Goal: Use online tool/utility: Utilize a website feature to perform a specific function

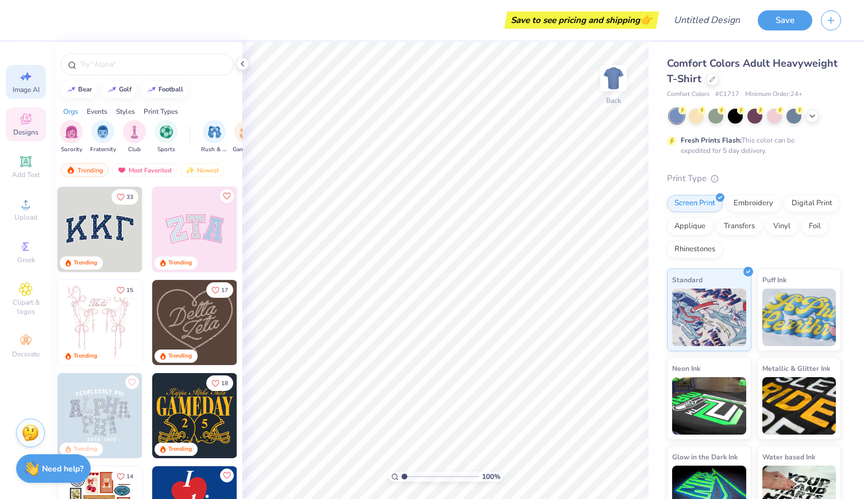
click at [22, 76] on icon at bounding box center [22, 78] width 5 height 6
select select "4"
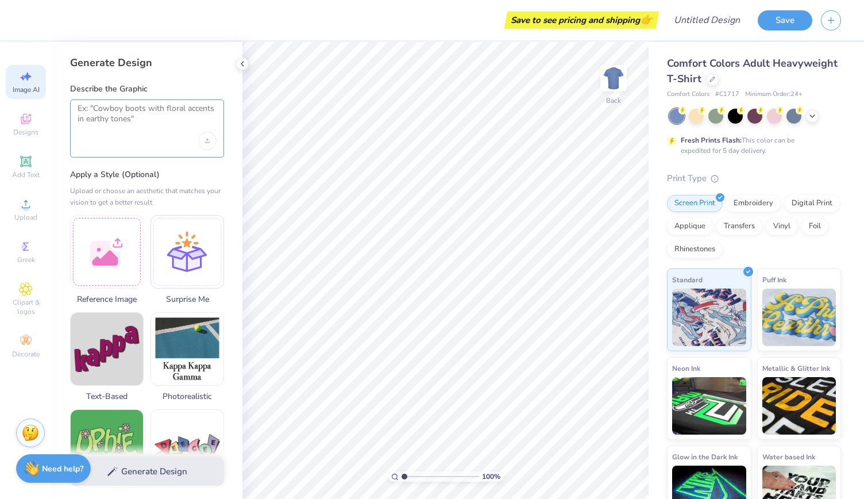
click at [107, 114] on textarea at bounding box center [147, 117] width 139 height 29
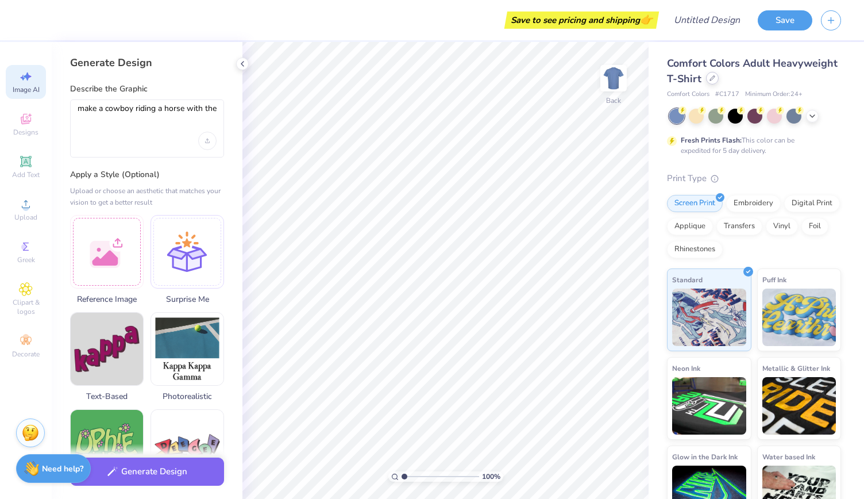
click at [719, 80] on div at bounding box center [712, 78] width 13 height 13
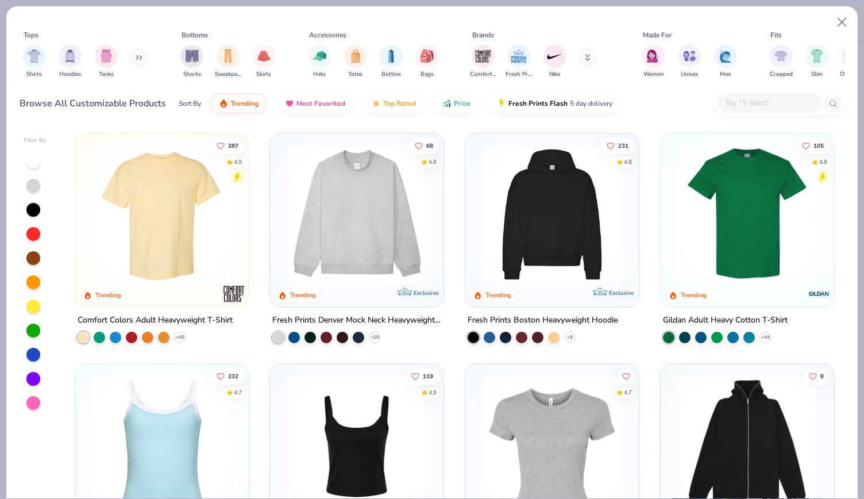
click at [138, 204] on img at bounding box center [162, 214] width 150 height 139
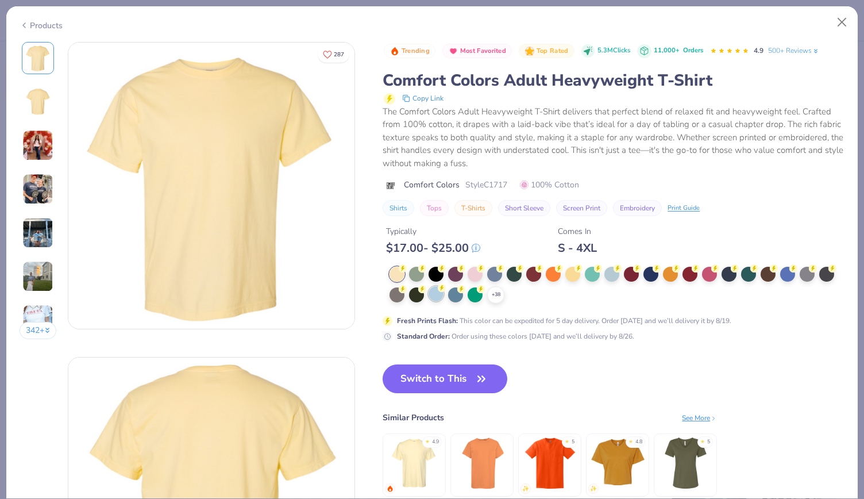
click at [437, 290] on div at bounding box center [435, 293] width 15 height 15
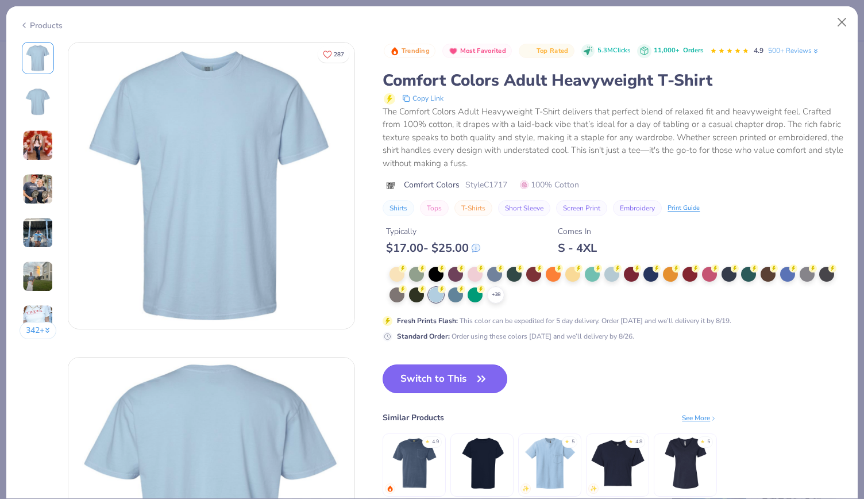
click at [442, 378] on button "Switch to This" at bounding box center [445, 378] width 125 height 29
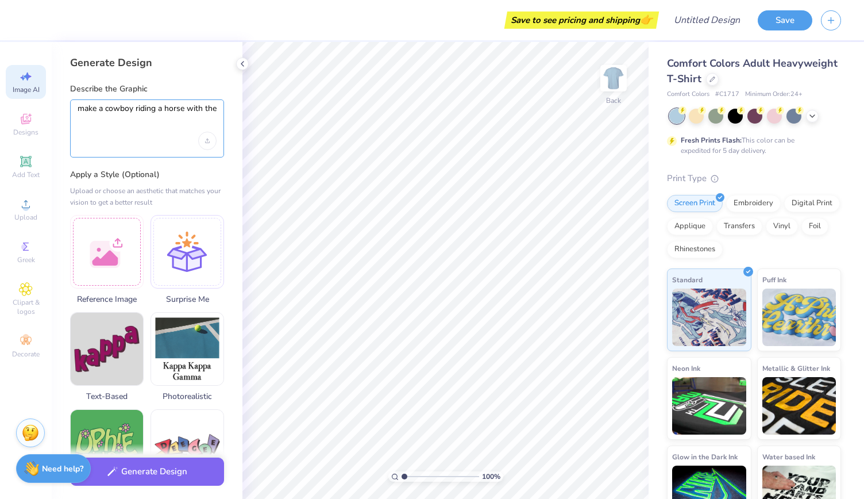
click at [216, 110] on textarea "make a cowboy riding a horse with the" at bounding box center [147, 117] width 139 height 29
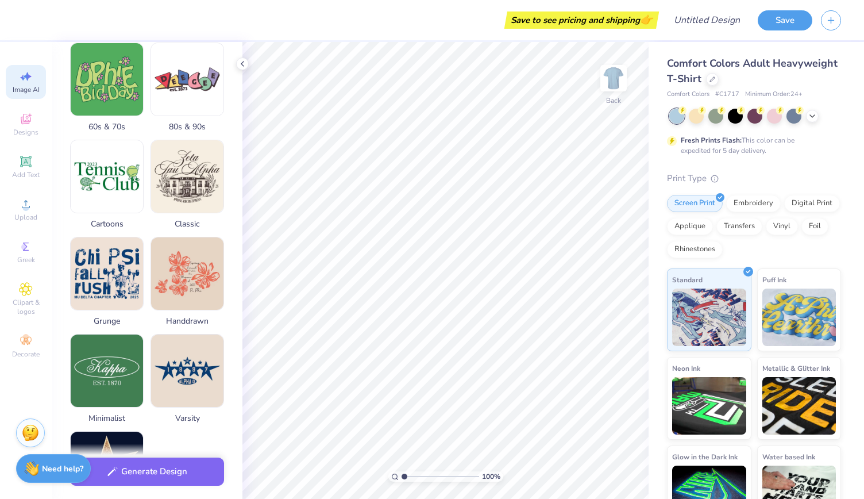
scroll to position [358, 0]
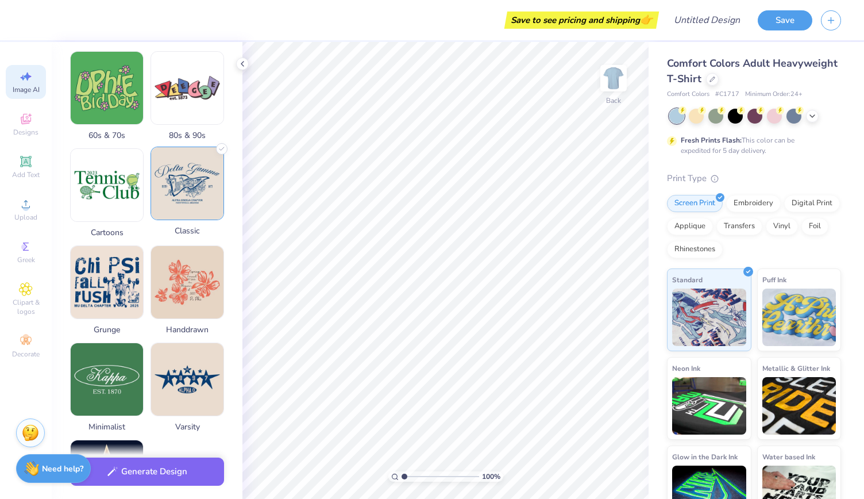
click at [194, 157] on img at bounding box center [187, 183] width 72 height 72
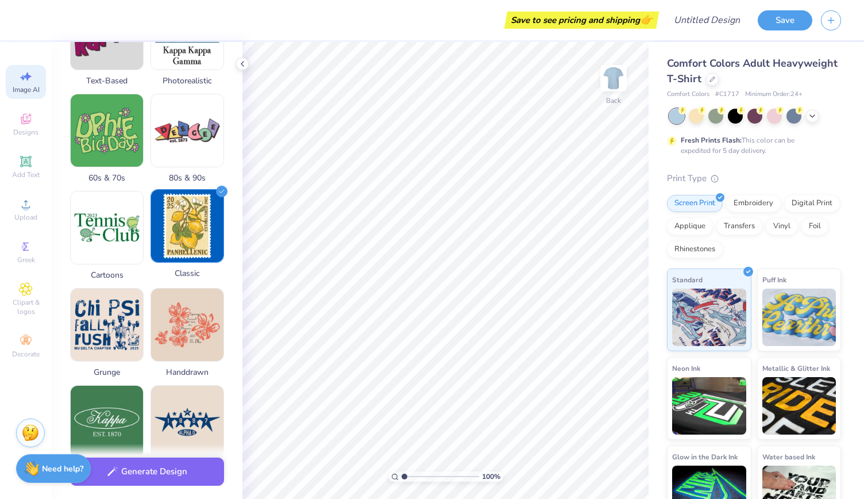
scroll to position [0, 0]
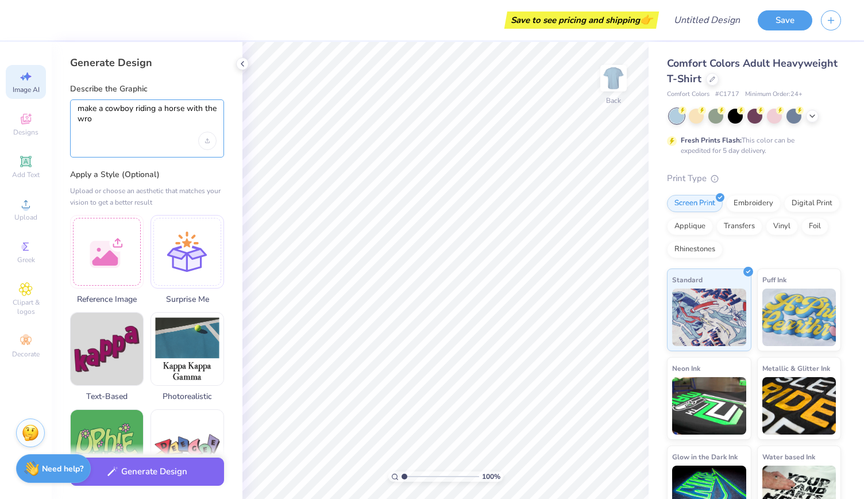
click at [136, 117] on textarea "make a cowboy riding a horse with the wro" at bounding box center [147, 117] width 139 height 29
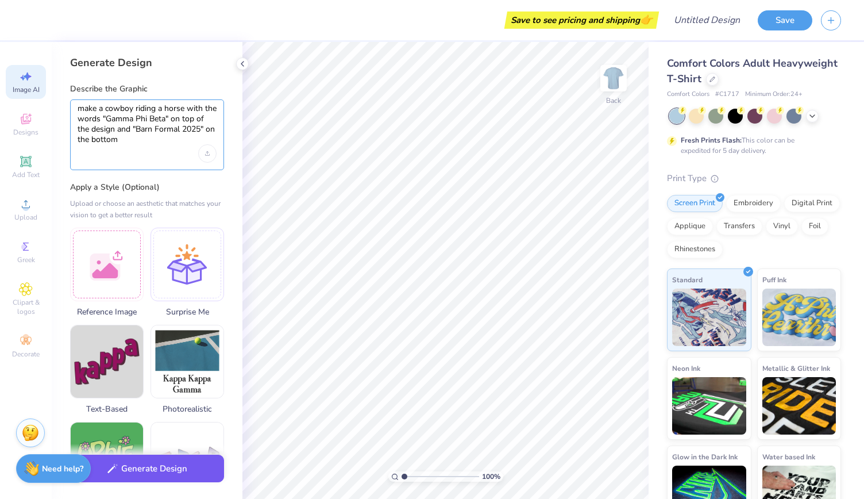
type textarea "make a cowboy riding a horse with the words "Gamma Phi Beta" on top of the desi…"
click at [138, 474] on button "Generate Design" at bounding box center [147, 468] width 154 height 28
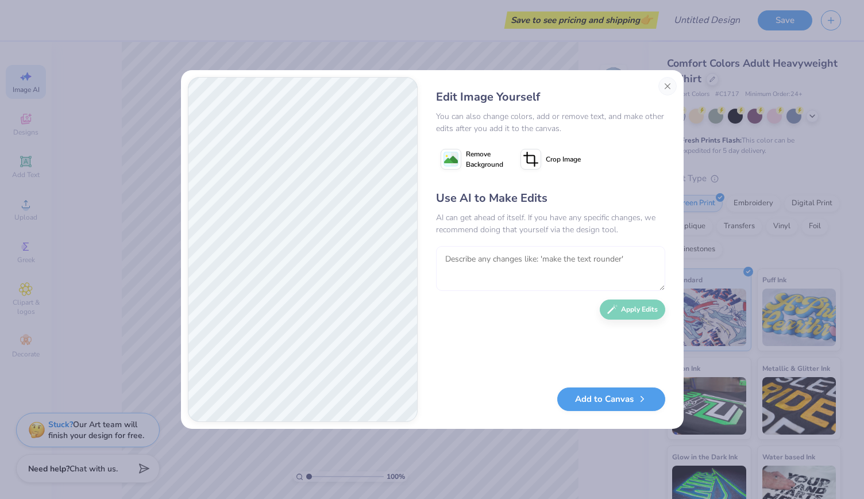
click at [484, 271] on textarea at bounding box center [550, 268] width 229 height 45
type textarea "make the horse on its hind legs and the cowboy has one hand up with a lasso"
click at [620, 308] on button "Apply Edits" at bounding box center [632, 306] width 65 height 20
click at [671, 86] on button "Close" at bounding box center [667, 86] width 18 height 18
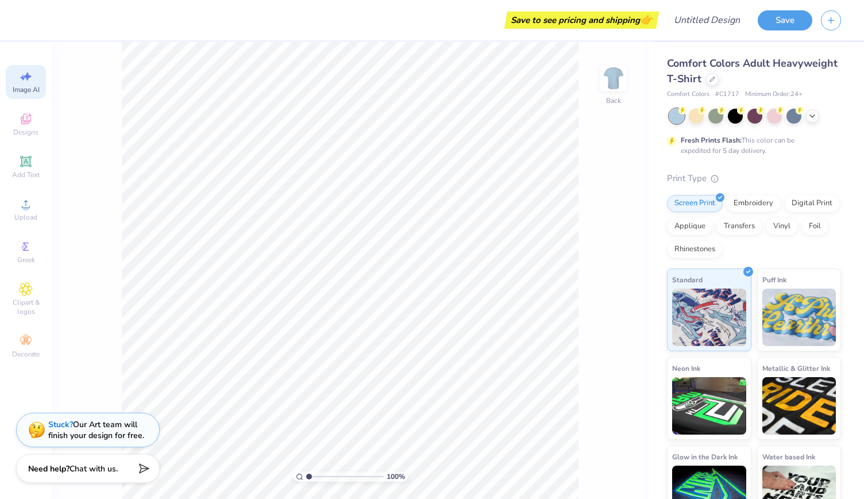
scroll to position [0, 25]
click at [30, 86] on span "Image AI" at bounding box center [26, 89] width 27 height 9
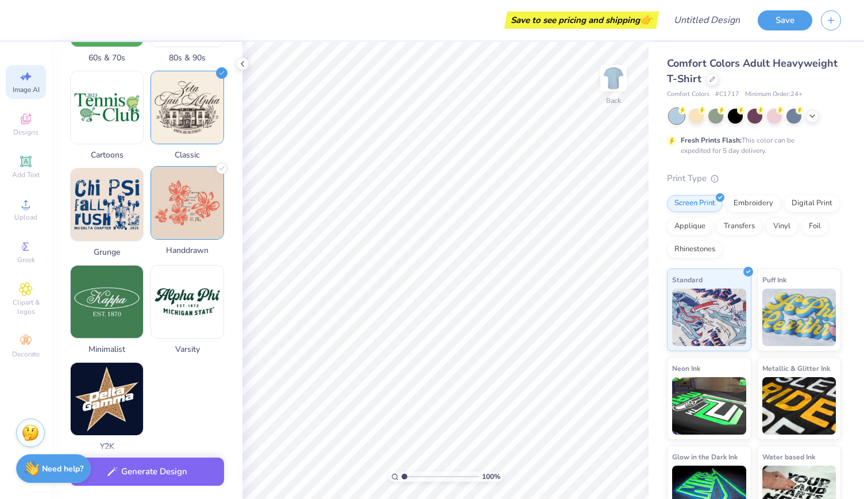
scroll to position [450, 0]
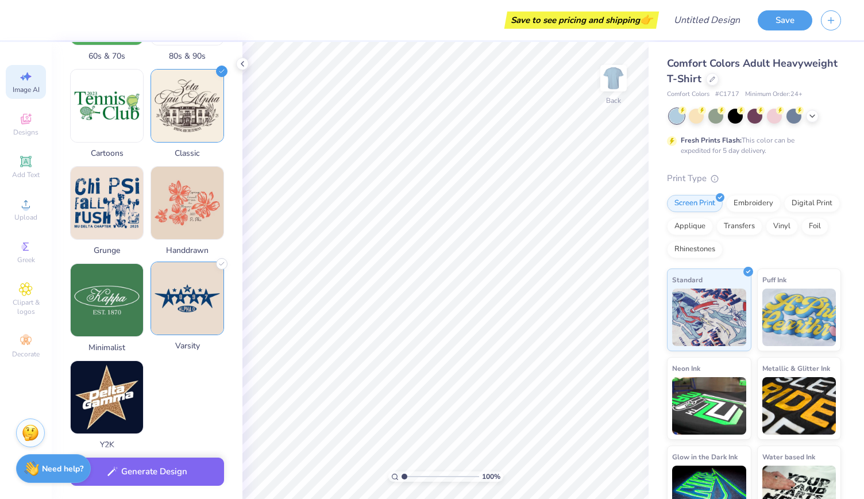
click at [206, 308] on img at bounding box center [187, 298] width 72 height 72
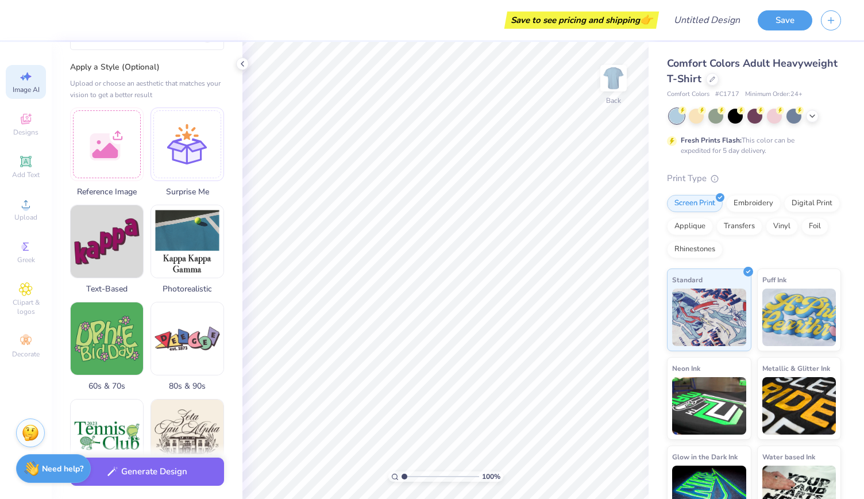
scroll to position [122, 0]
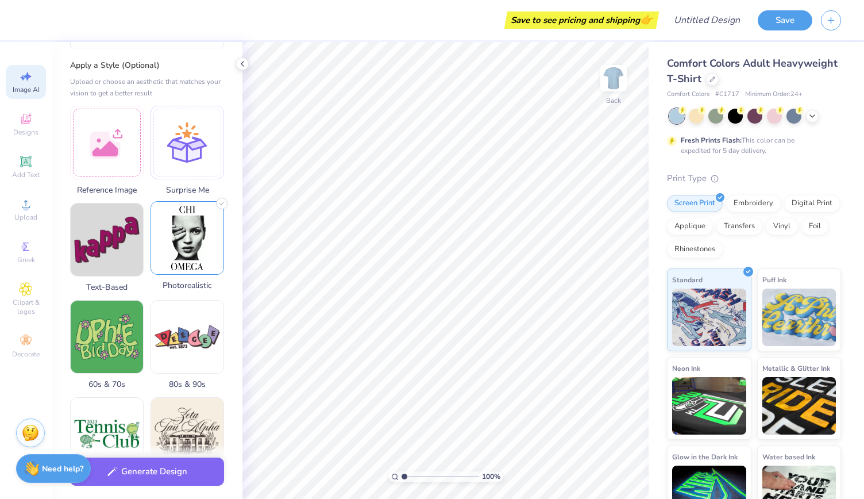
click at [196, 245] on img at bounding box center [187, 238] width 72 height 72
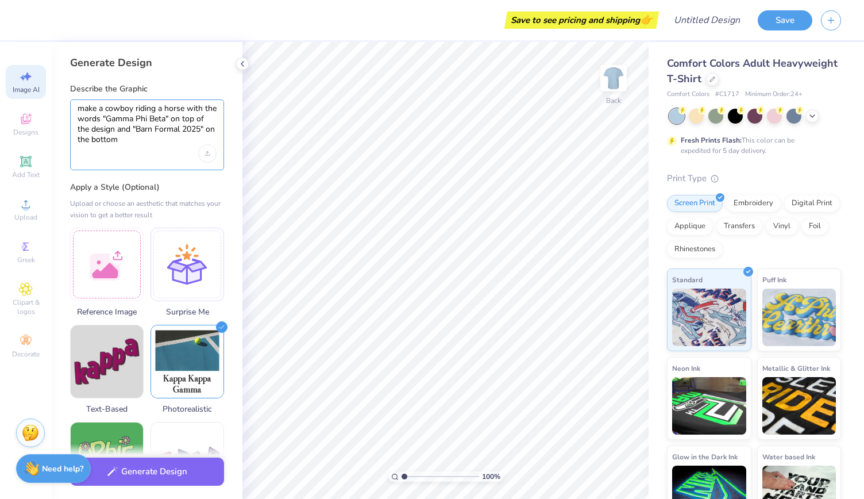
click at [137, 138] on textarea "make a cowboy riding a horse with the words "Gamma Phi Beta" on top of the desi…" at bounding box center [147, 123] width 139 height 41
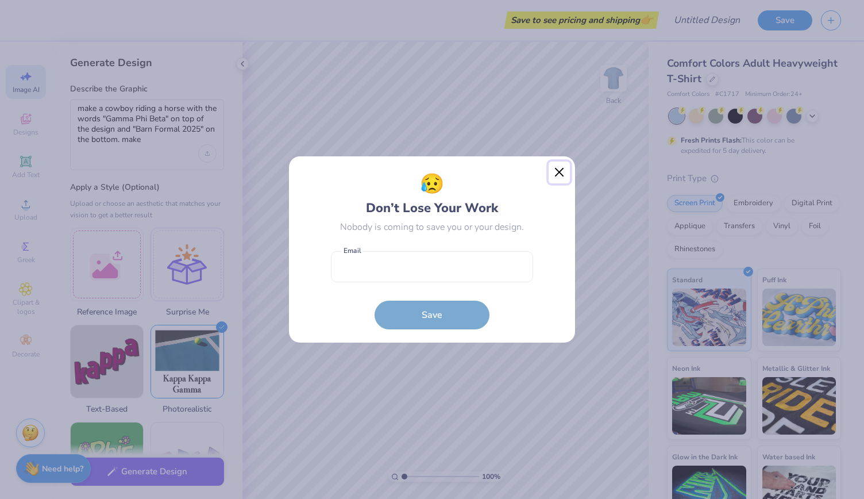
click at [563, 174] on button "Close" at bounding box center [559, 172] width 22 height 22
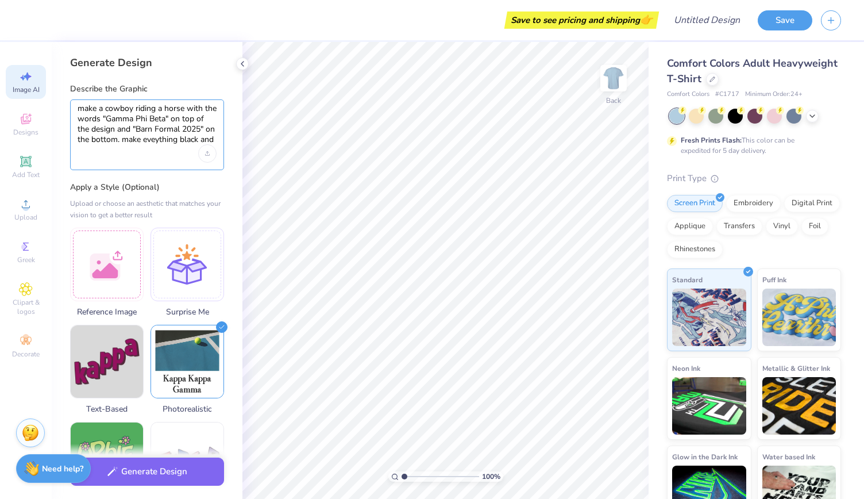
type textarea "make a cowboy riding a horse with the words "Gamma Phi Beta" on top of the desi…"
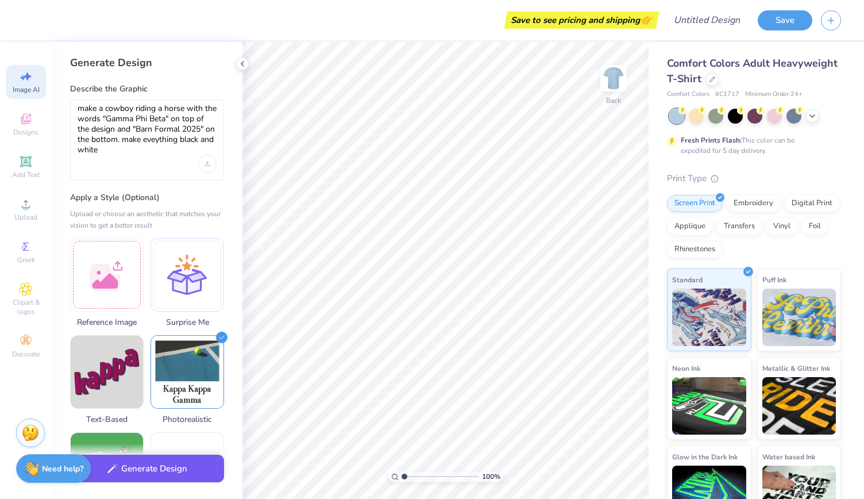
type textarea "make a cowboy riding a horse with the words "Gamma Phi Beta" on top of the desi…"
click at [161, 474] on button "Generate Design" at bounding box center [147, 468] width 154 height 28
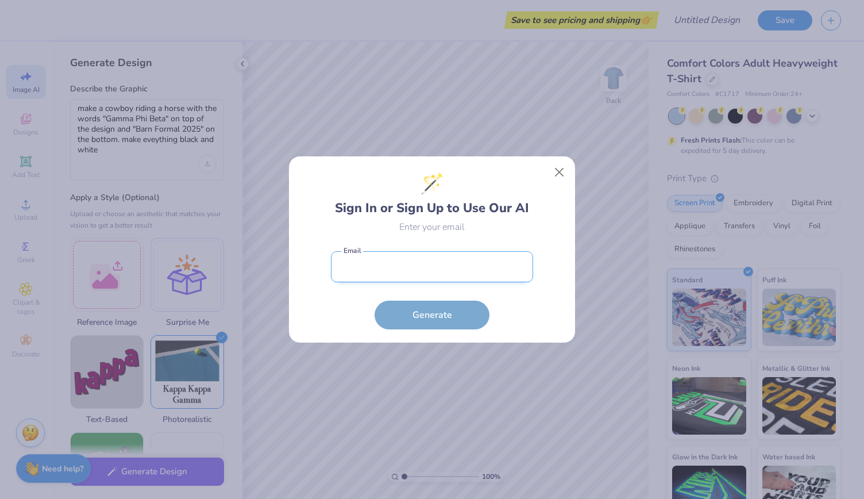
click at [361, 260] on input "email" at bounding box center [432, 267] width 202 height 32
type input "mev5255@psu.edu"
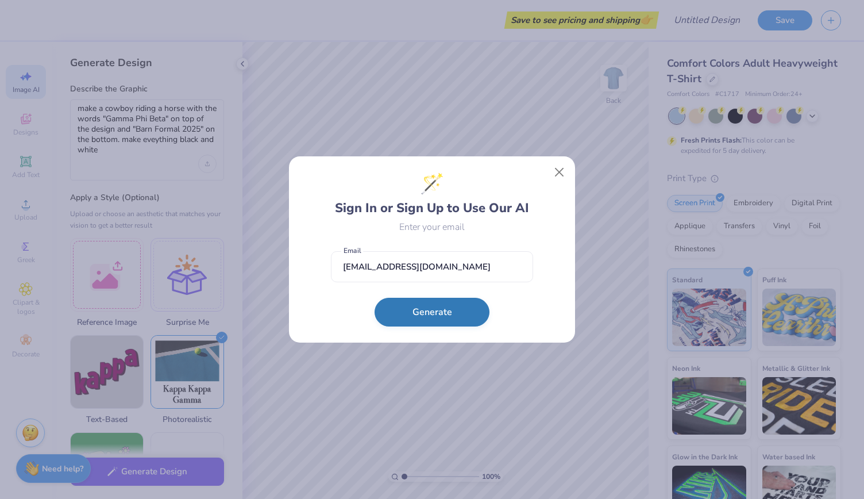
click at [420, 313] on button "Generate" at bounding box center [431, 312] width 115 height 29
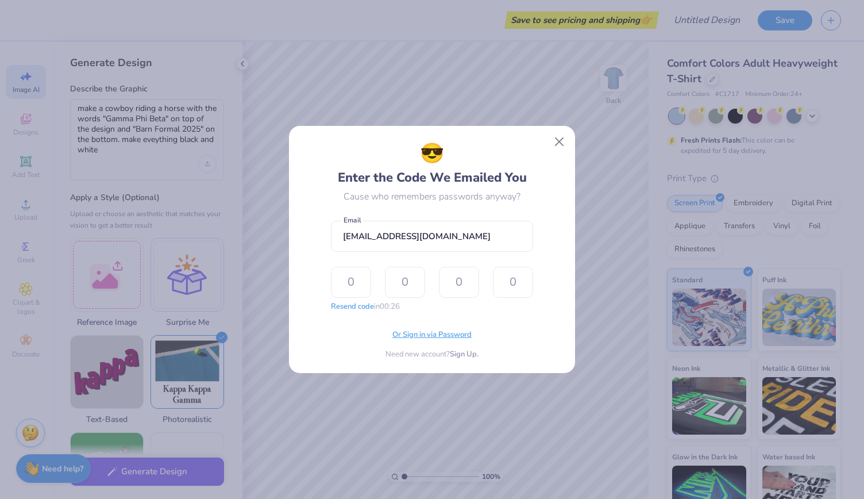
click at [423, 335] on span "Or Sign in via Password" at bounding box center [431, 334] width 79 height 11
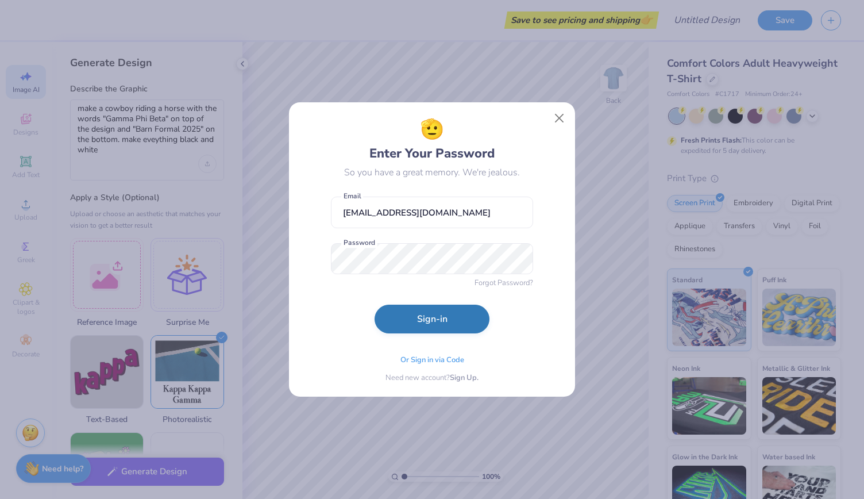
click at [434, 322] on button "Sign-in" at bounding box center [431, 318] width 115 height 29
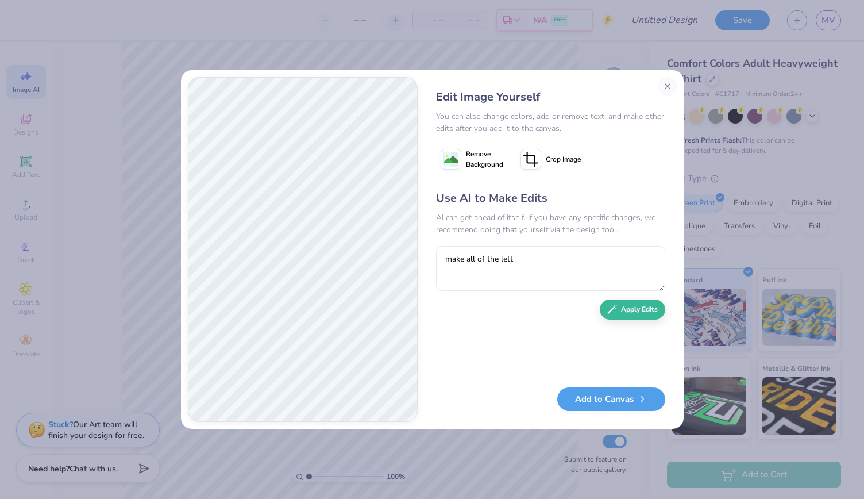
type textarea "make all of the lette"
